Goal: Task Accomplishment & Management: Manage account settings

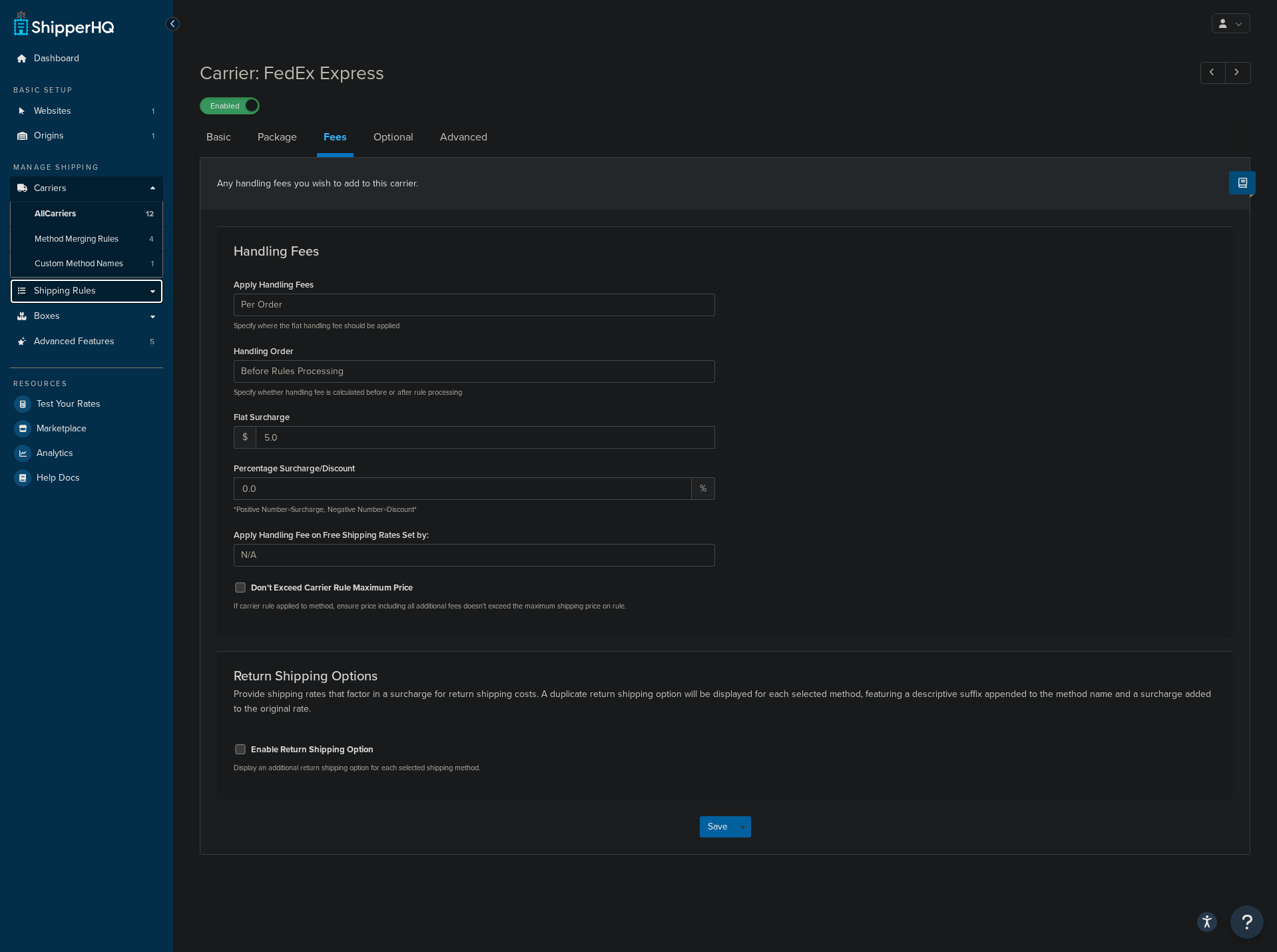
click at [63, 294] on span "Shipping Rules" at bounding box center [65, 291] width 62 height 11
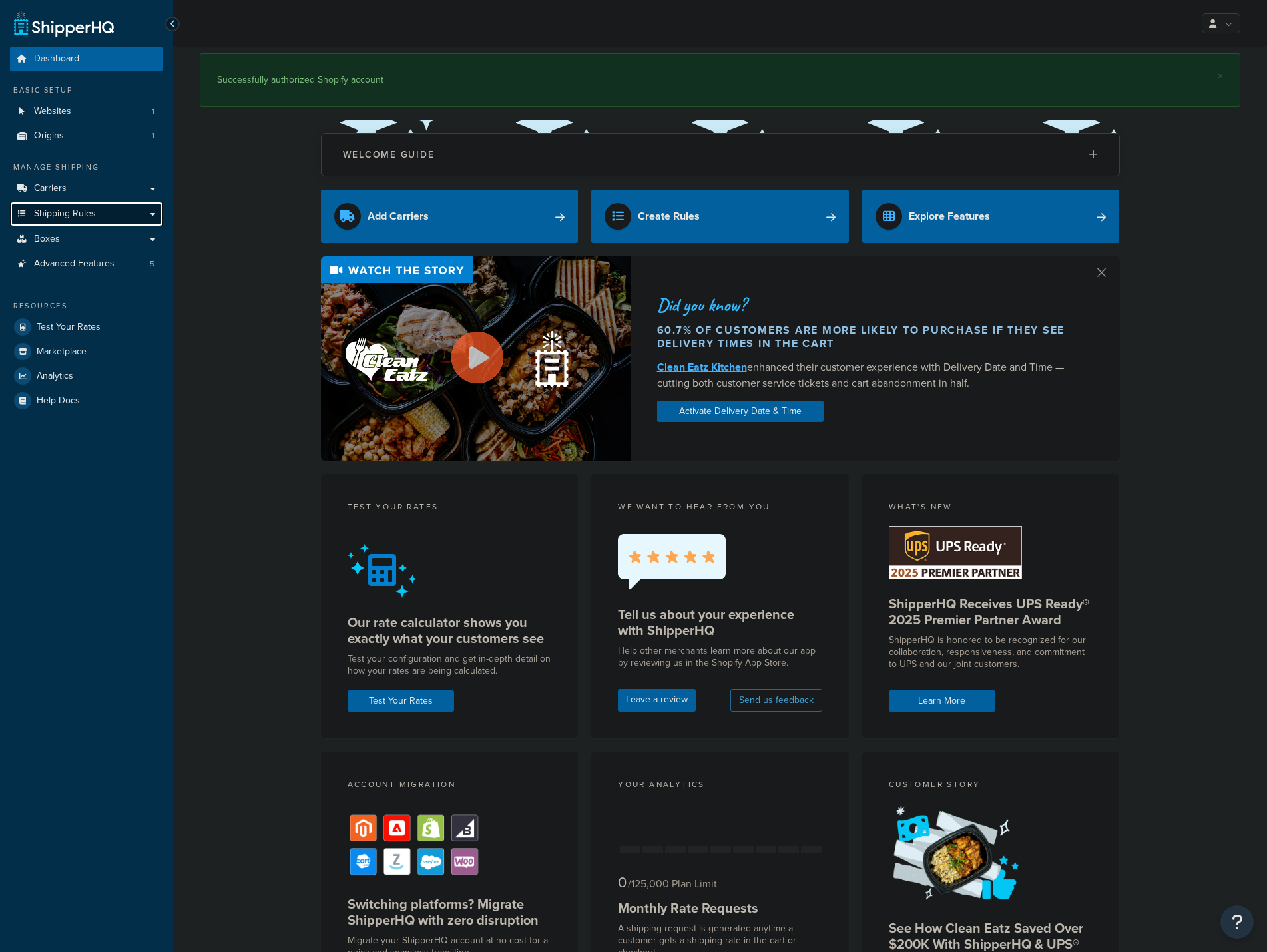
drag, startPoint x: 0, startPoint y: 0, endPoint x: 50, endPoint y: 214, distance: 219.8
click at [50, 214] on span "Shipping Rules" at bounding box center [65, 214] width 62 height 11
click at [53, 213] on span "Shipping Rules" at bounding box center [65, 214] width 62 height 11
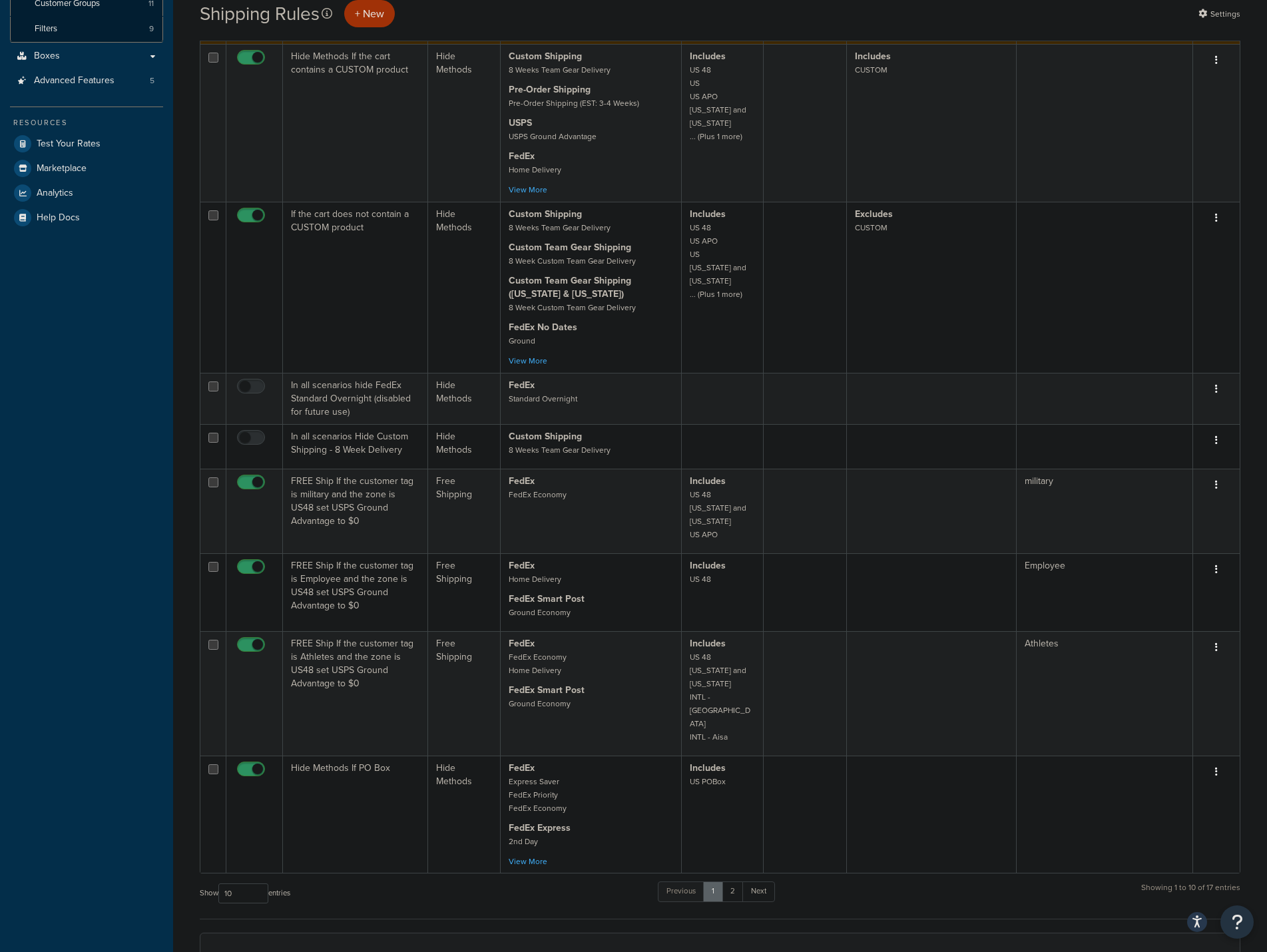
scroll to position [333, 0]
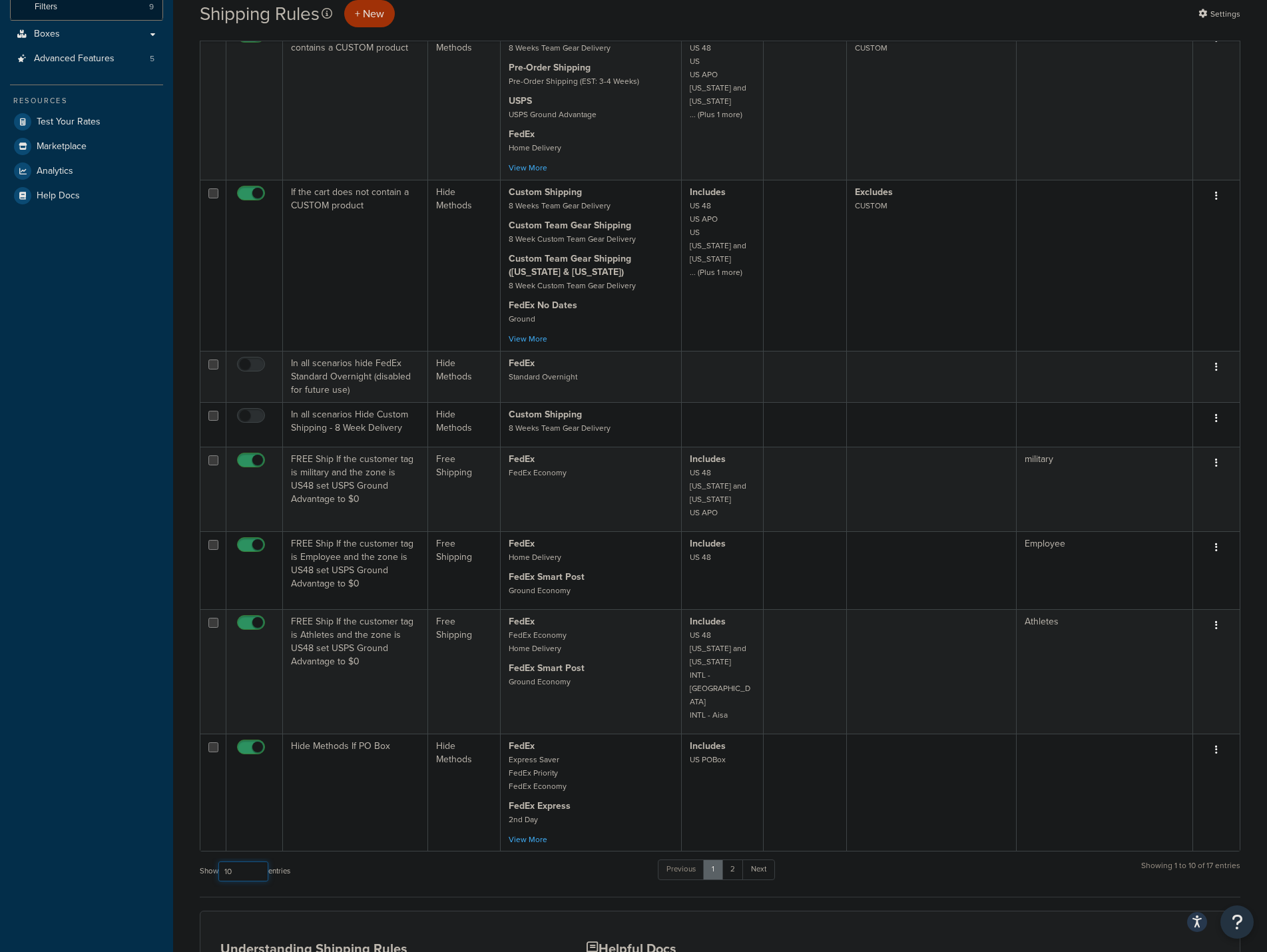
click at [243, 862] on select "10 15 25 50 100 1000" at bounding box center [243, 872] width 50 height 20
select select "25"
click at [220, 862] on select "10 15 25 50 100 1000" at bounding box center [243, 872] width 50 height 20
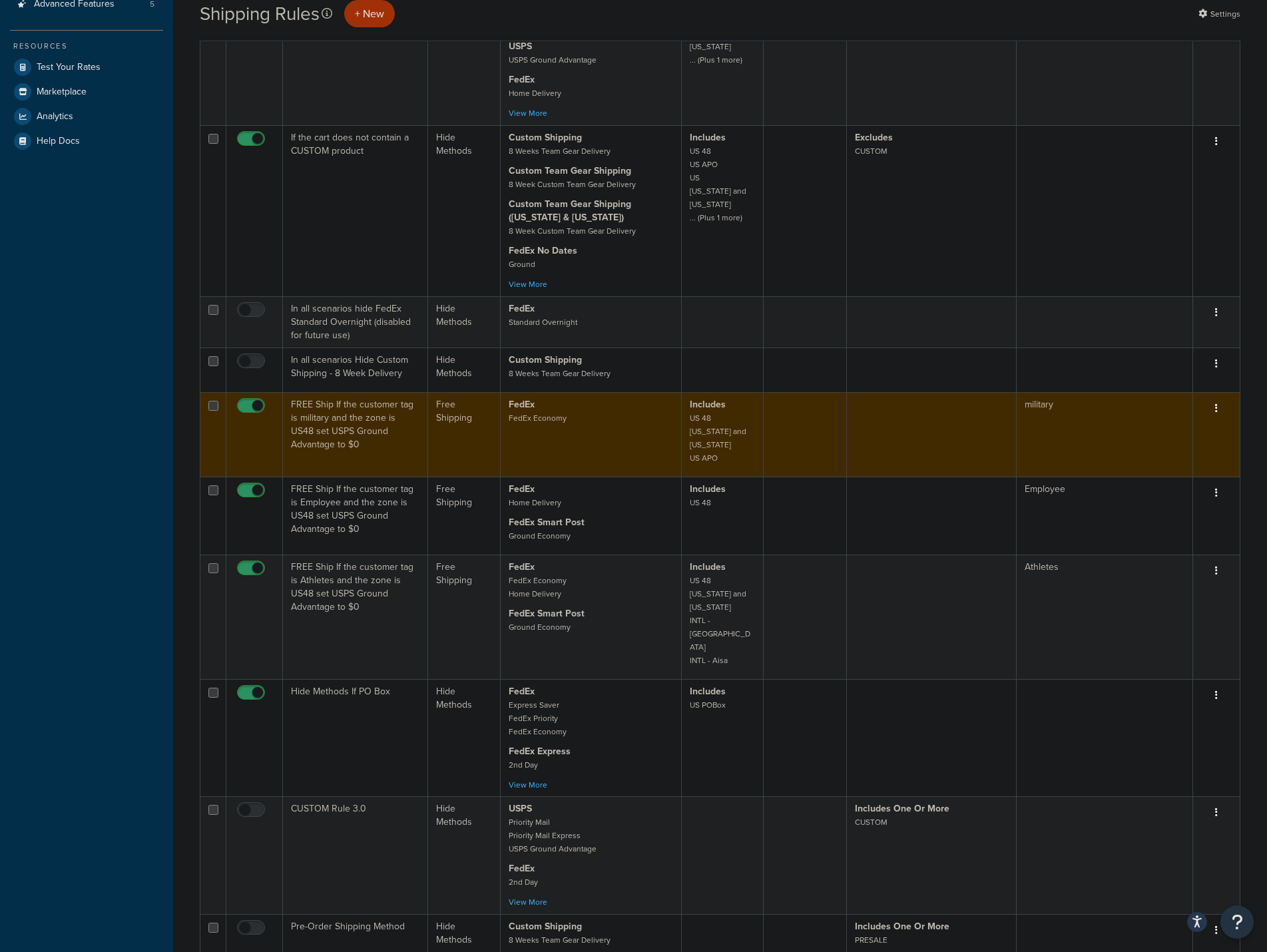
scroll to position [400, 0]
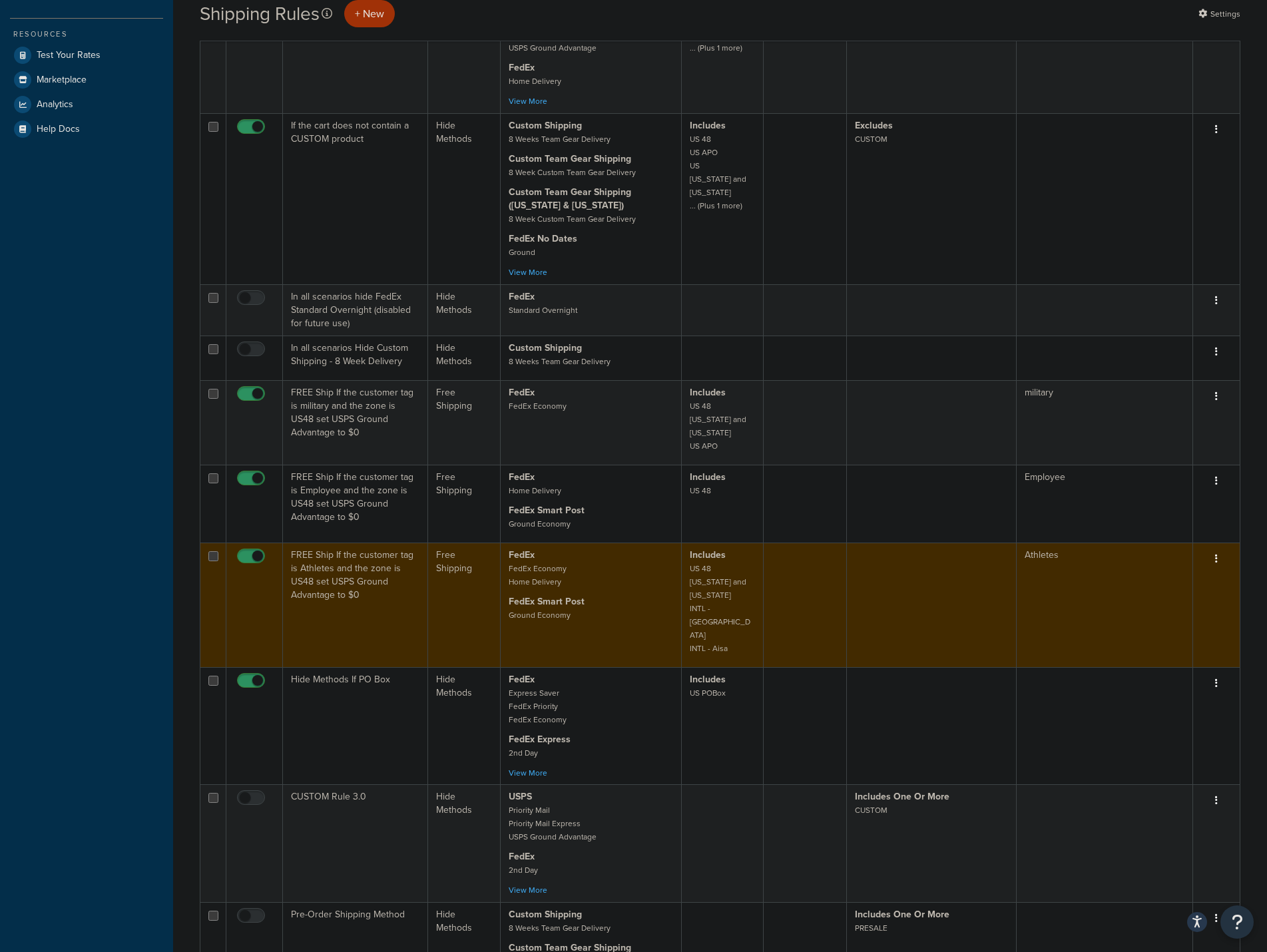
click at [355, 574] on td "FREE Ship If the customer tag is Athletes and the zone is US48 set USPS Ground …" at bounding box center [355, 605] width 145 height 124
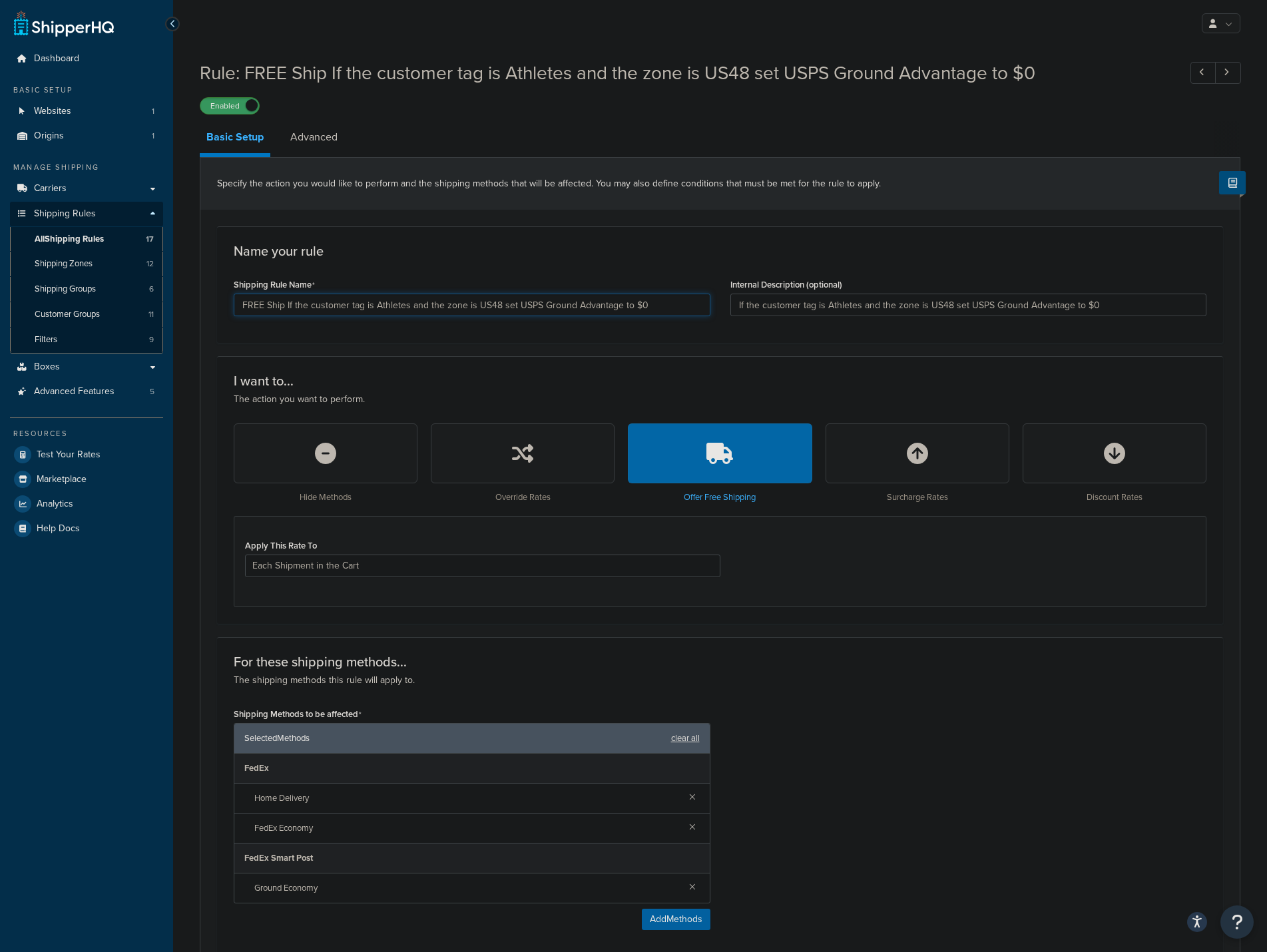
drag, startPoint x: 499, startPoint y: 307, endPoint x: 617, endPoint y: 314, distance: 118.2
click at [617, 314] on input "FREE Ship If the customer tag is Athletes and the zone is US48 set USPS Ground …" at bounding box center [472, 305] width 477 height 23
type input "FREE Ship If the customer tag is Athletes and the zone is US48 to $0"
drag, startPoint x: 966, startPoint y: 307, endPoint x: 1072, endPoint y: 307, distance: 106.0
click at [1072, 307] on input "If the customer tag is Athletes and the zone is US48 set USPS Ground Advantage …" at bounding box center [968, 305] width 477 height 23
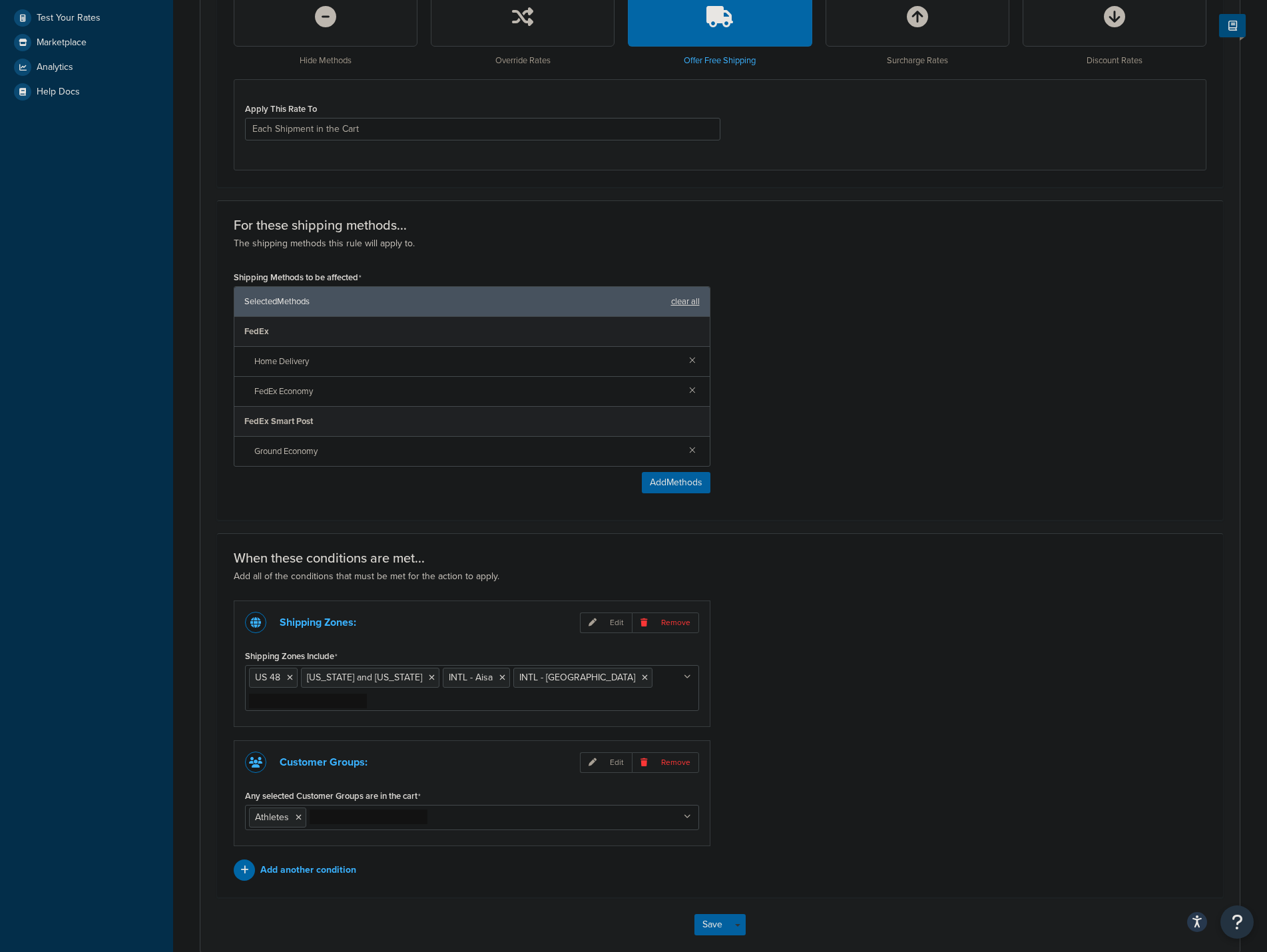
scroll to position [466, 0]
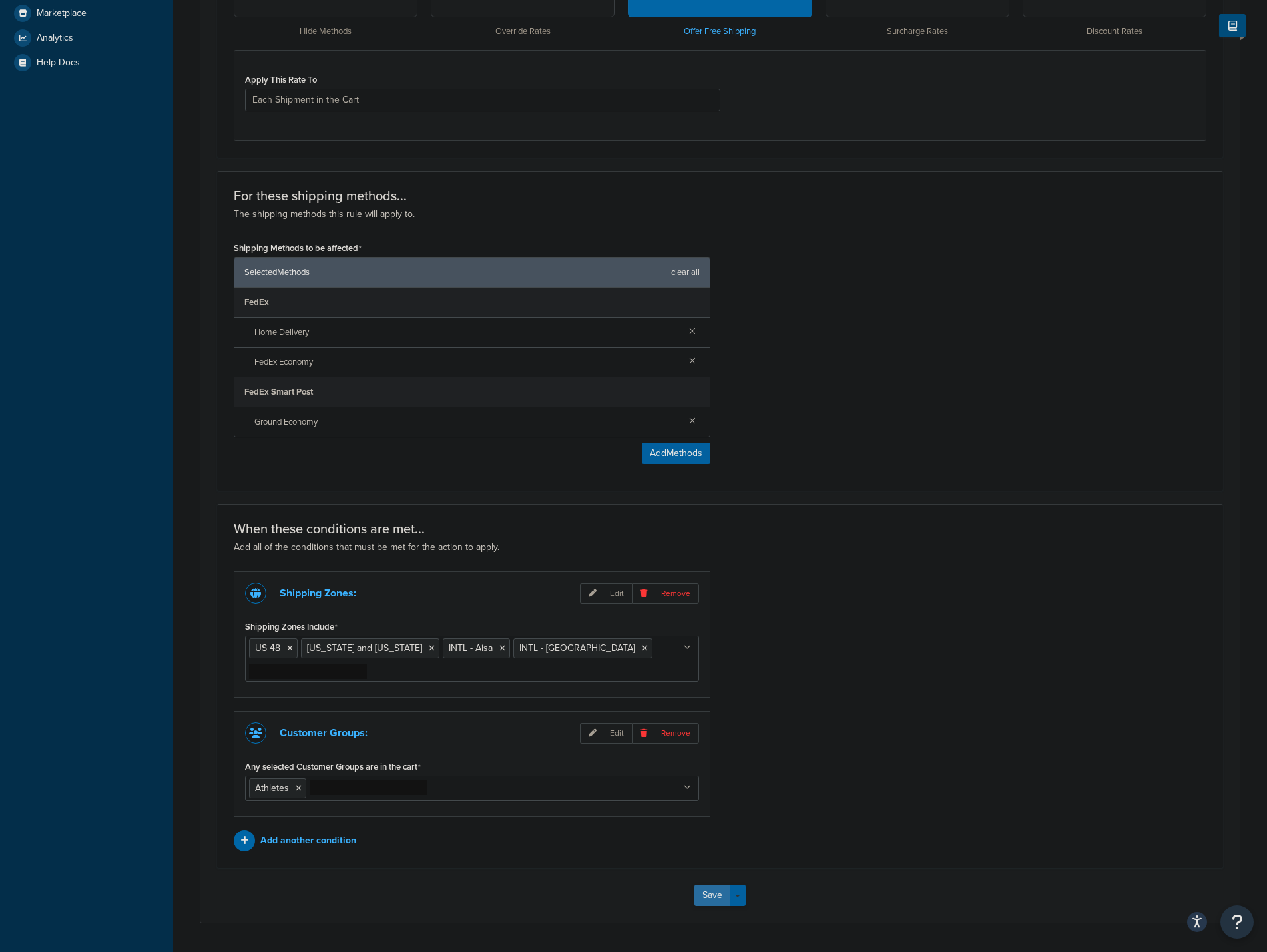
type input "If the customer tag is Athletes and the zone is US48 set to $0"
click at [711, 885] on button "Save" at bounding box center [712, 896] width 36 height 22
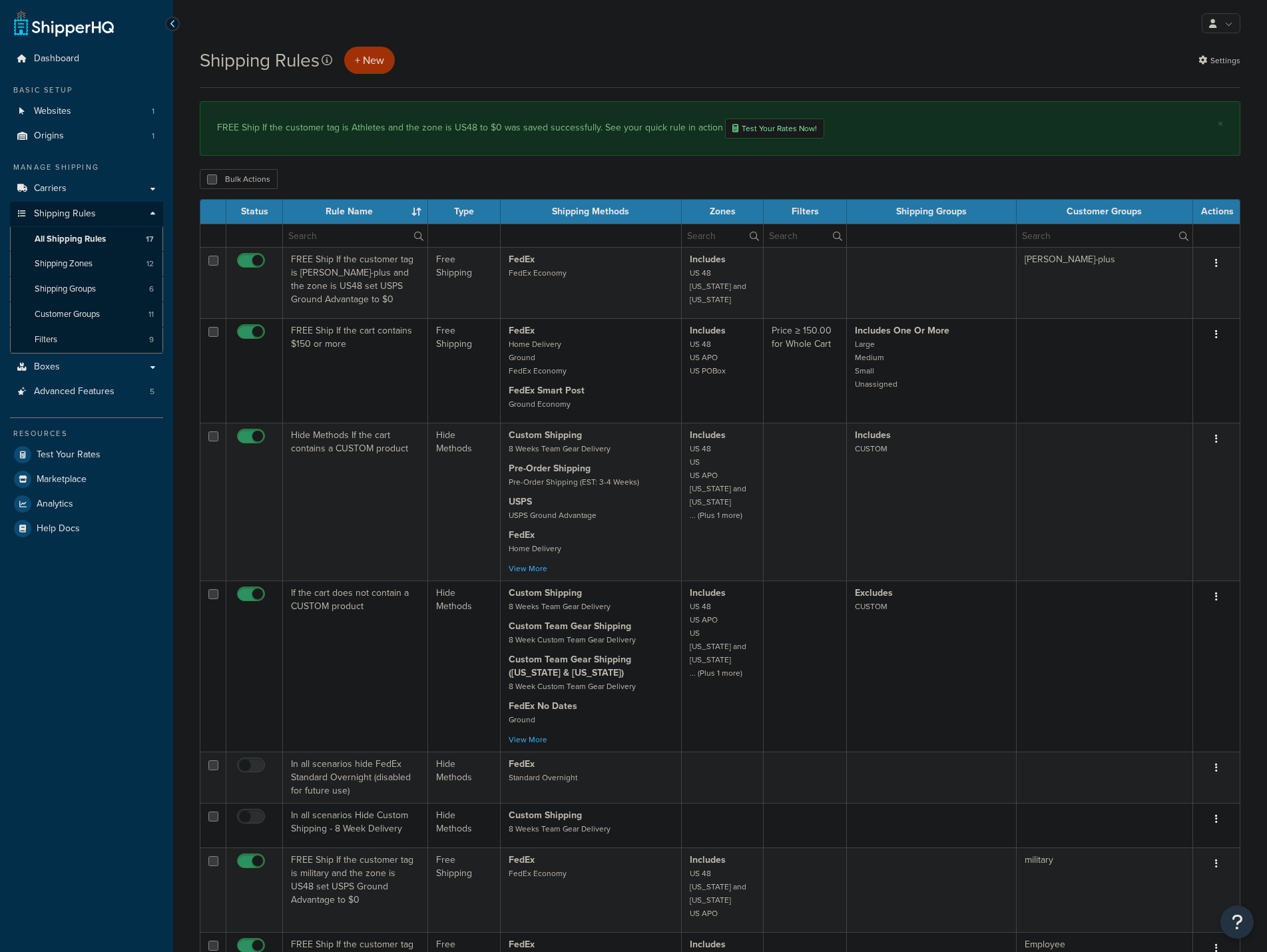
select select "25"
click at [251, 211] on th "Status" at bounding box center [254, 211] width 57 height 24
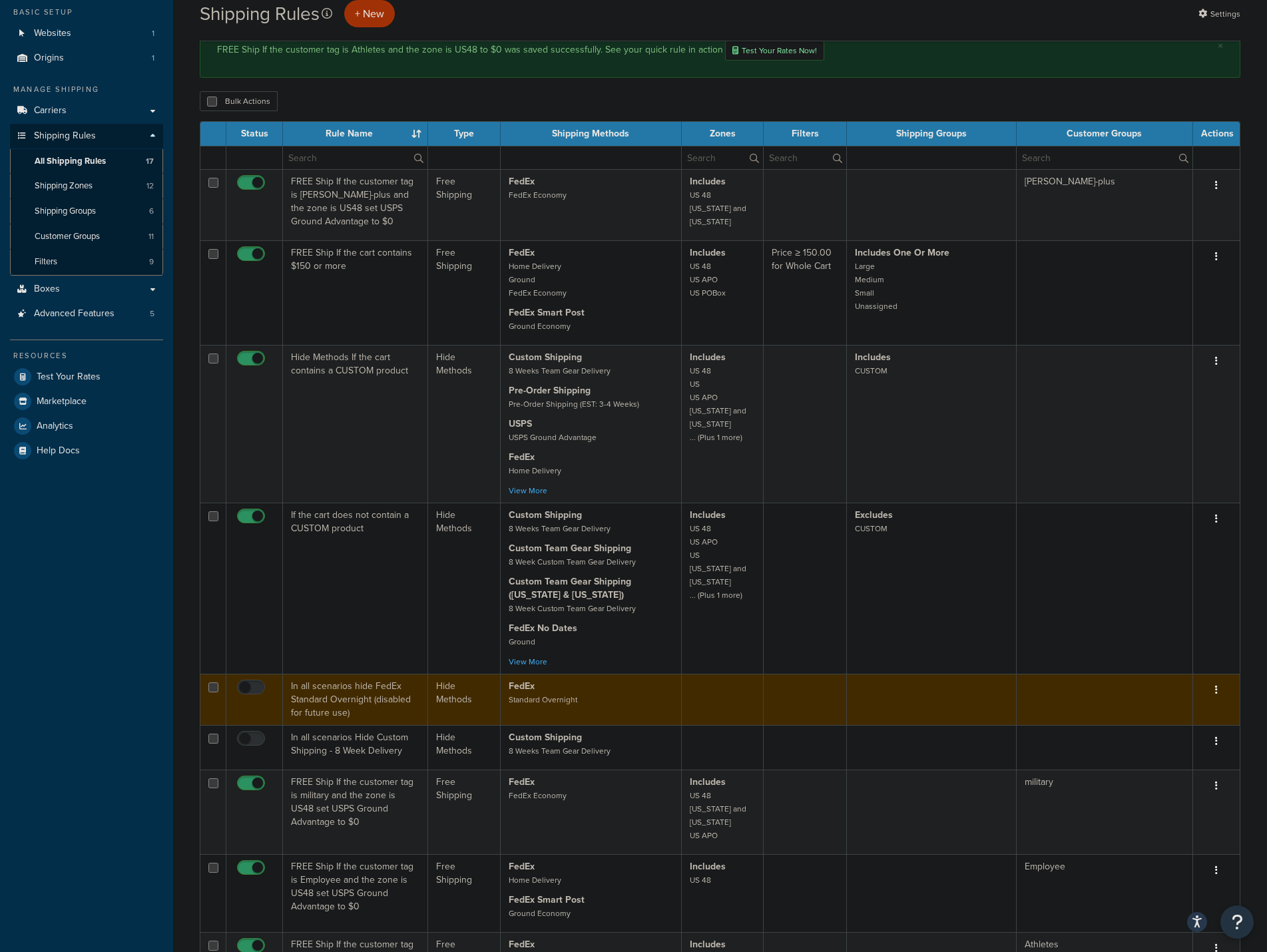
scroll to position [67, 0]
